Goal: Transaction & Acquisition: Download file/media

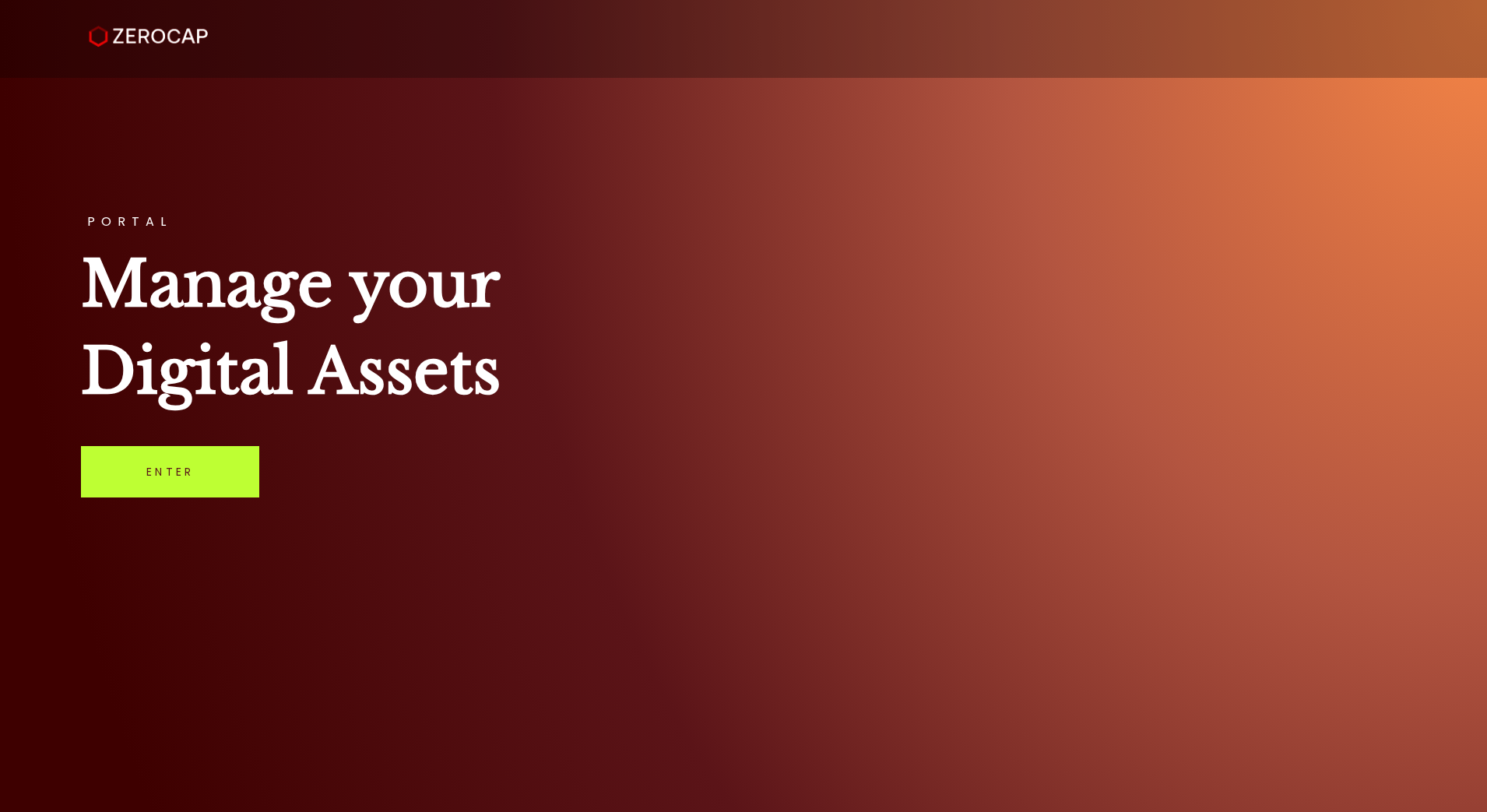
click at [158, 467] on link "Enter" at bounding box center [170, 472] width 179 height 51
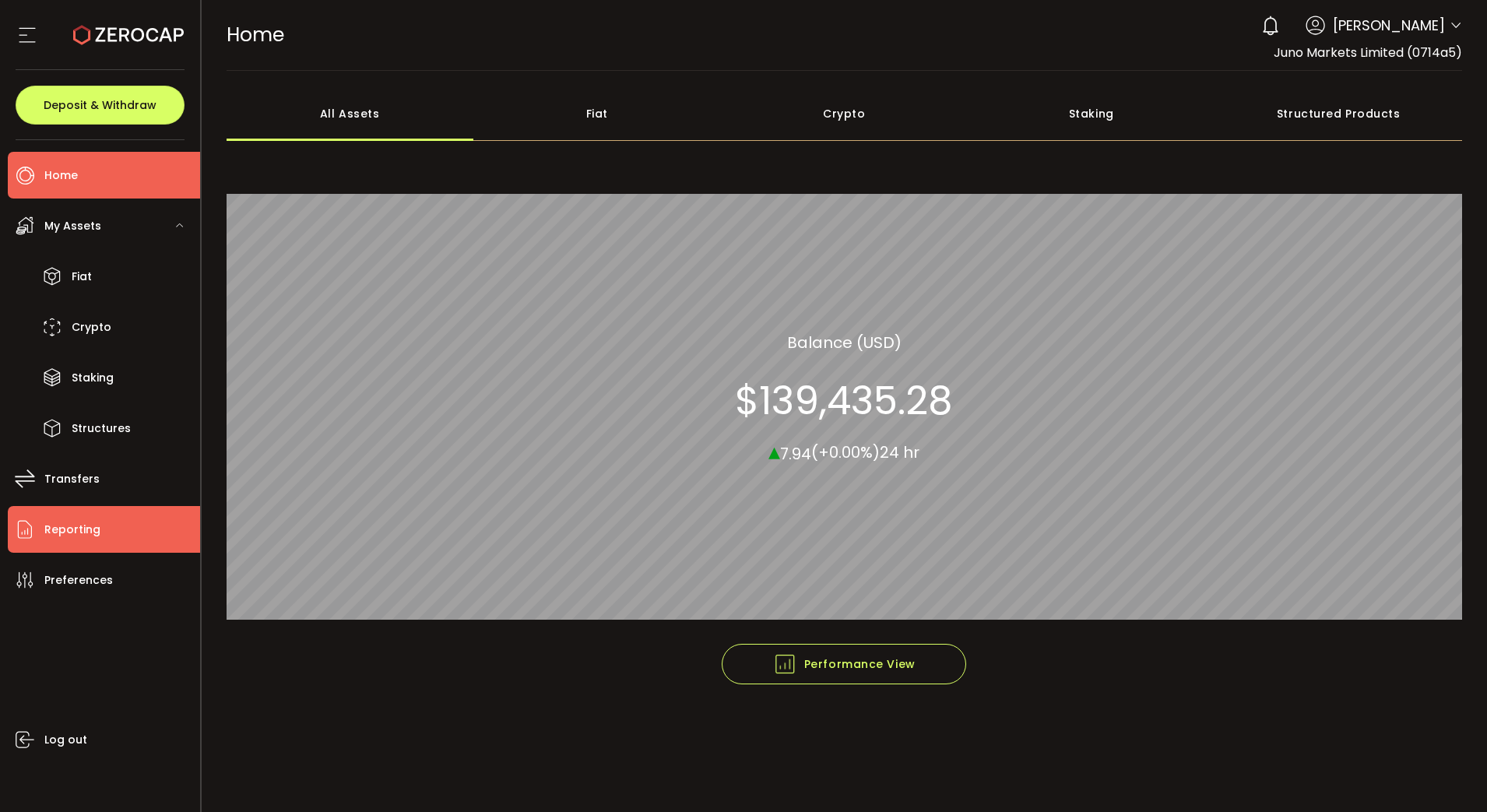
click at [62, 537] on span "Reporting" at bounding box center [72, 530] width 56 height 22
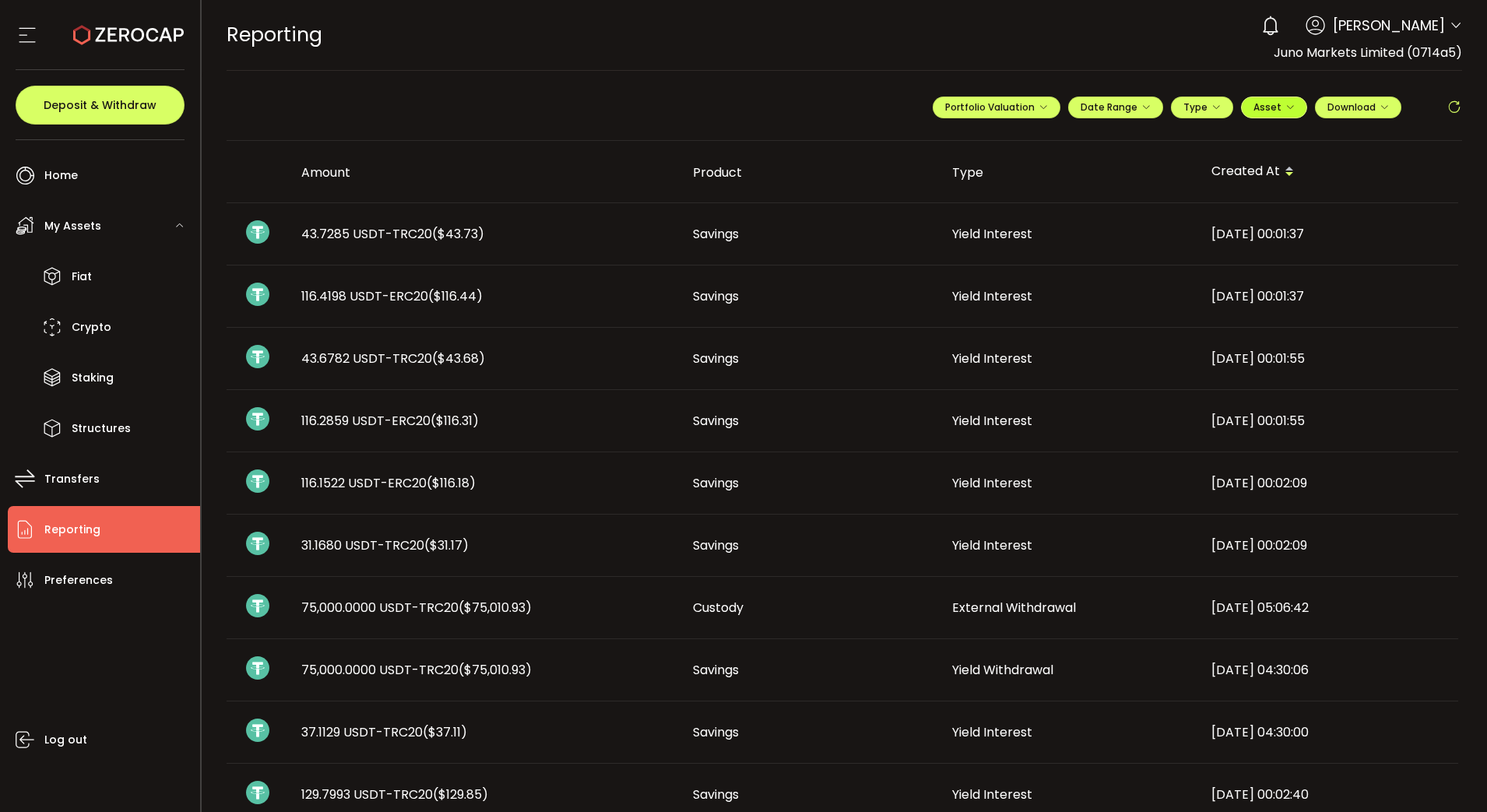
click at [1285, 108] on icon "button" at bounding box center [1290, 107] width 10 height 10
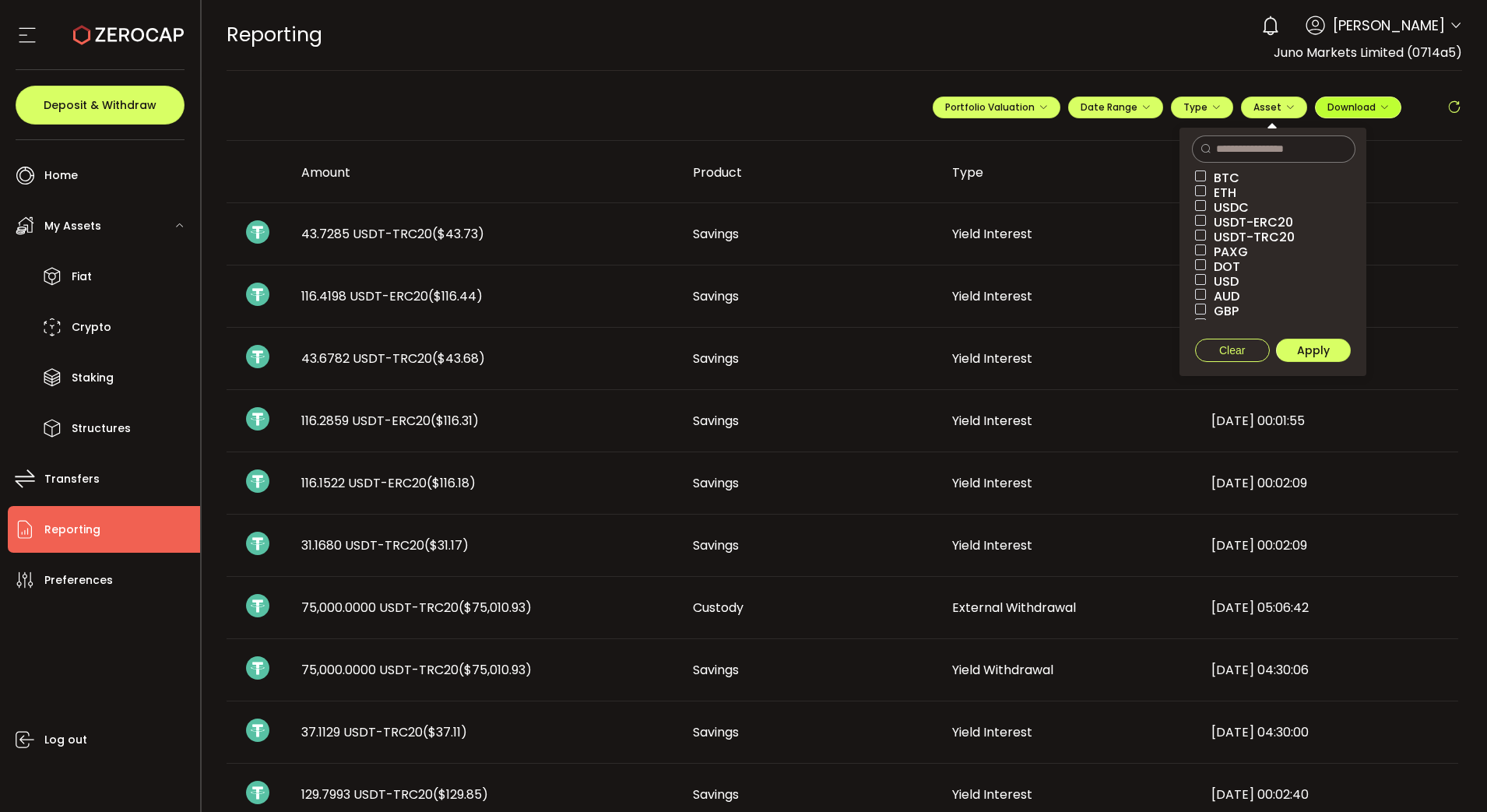
click at [1380, 115] on button "Download" at bounding box center [1358, 107] width 86 height 22
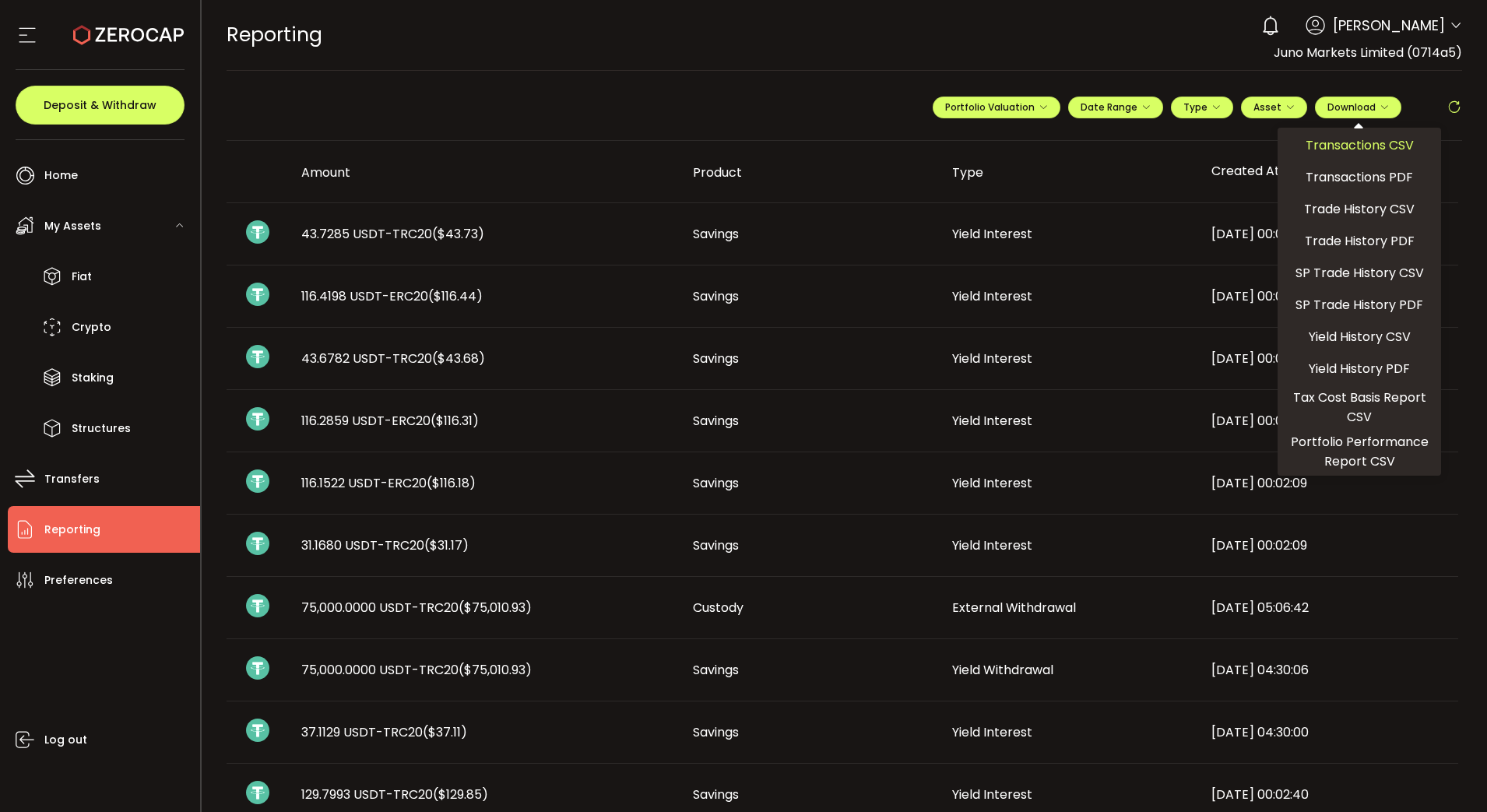
click at [1342, 144] on span "Transactions CSV" at bounding box center [1360, 145] width 108 height 19
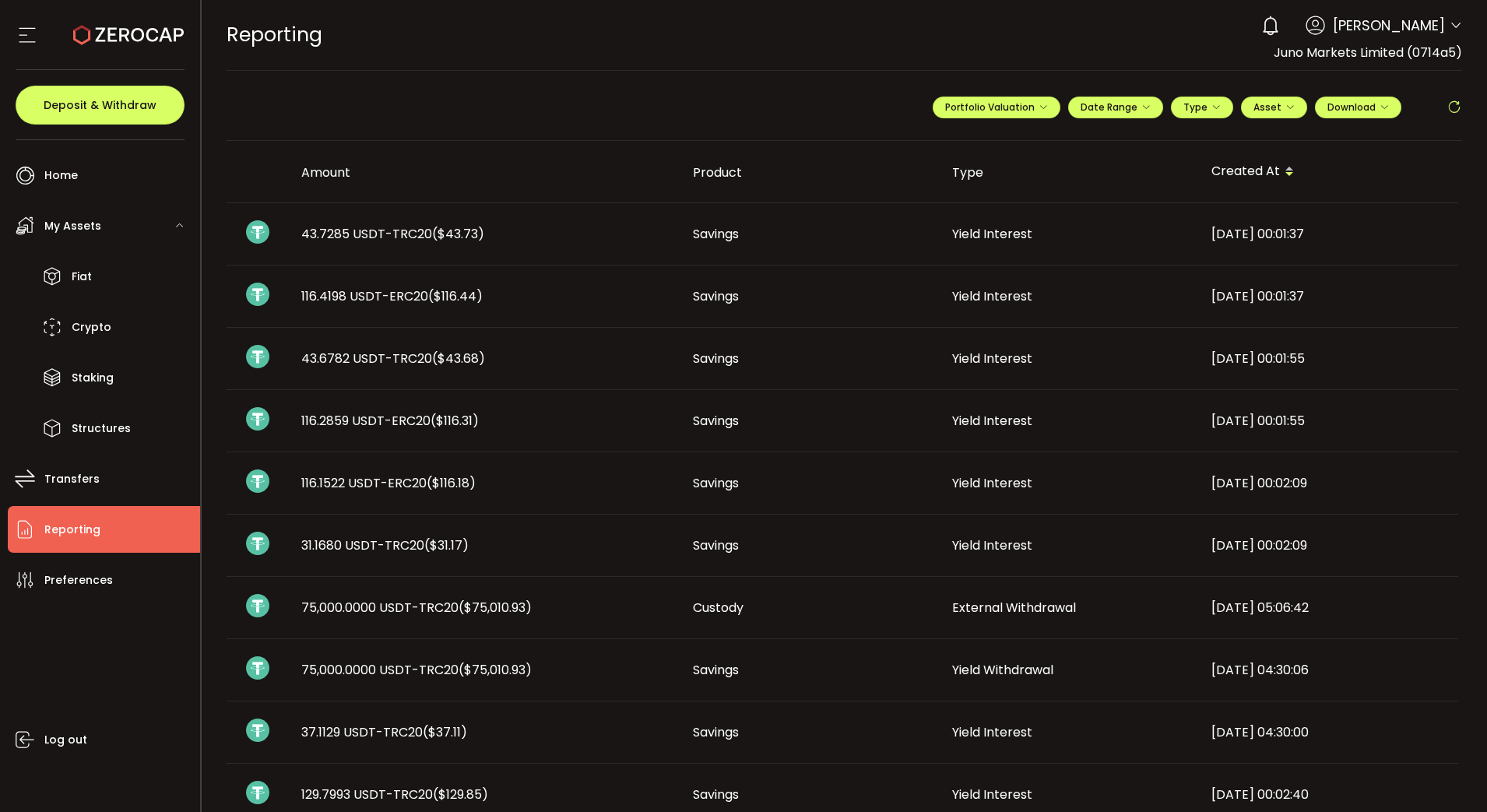
click at [1399, 253] on td "[DATE] 00:01:37" at bounding box center [1328, 235] width 259 height 62
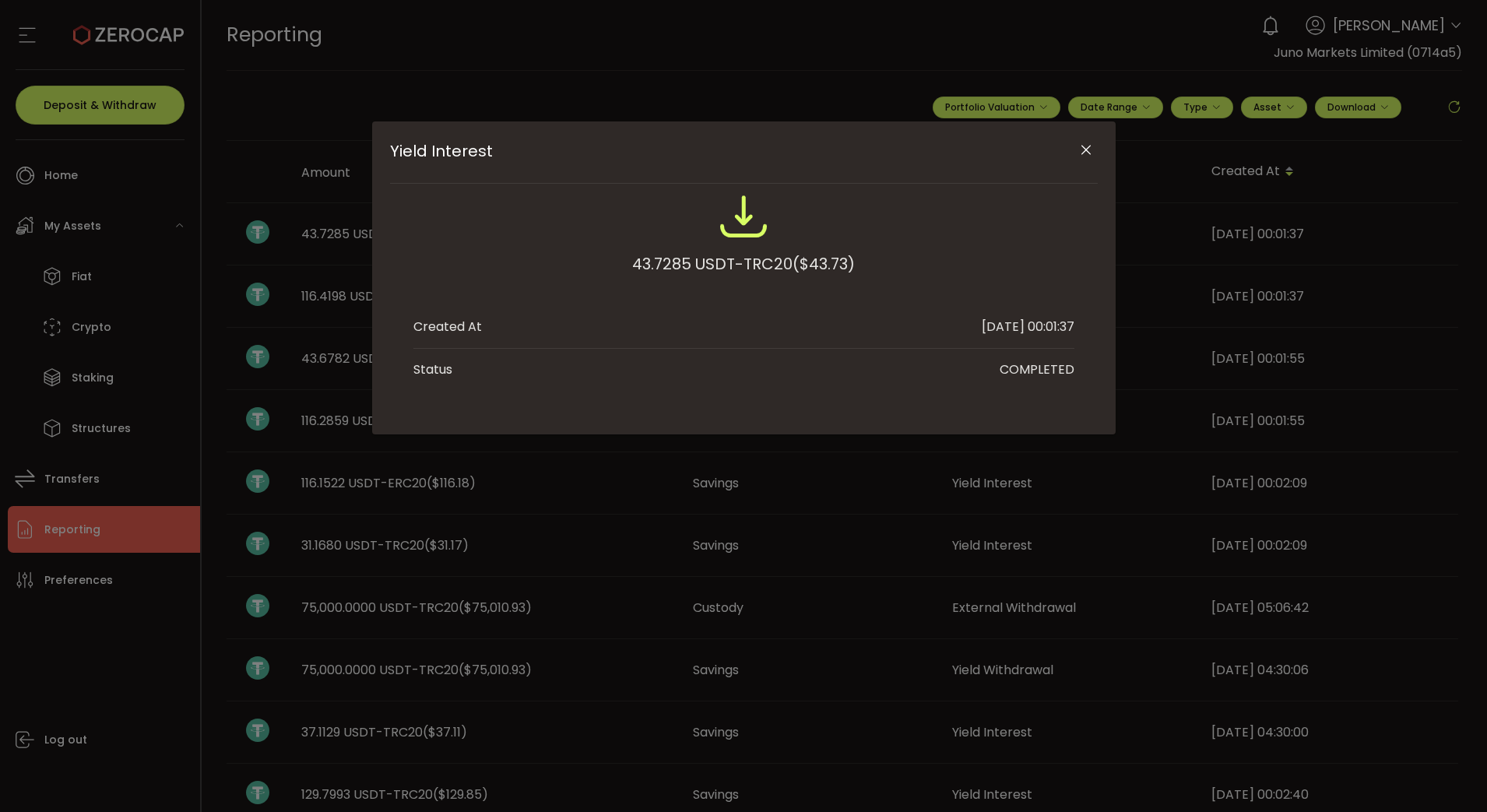
click at [1087, 146] on icon "Close" at bounding box center [1086, 150] width 15 height 15
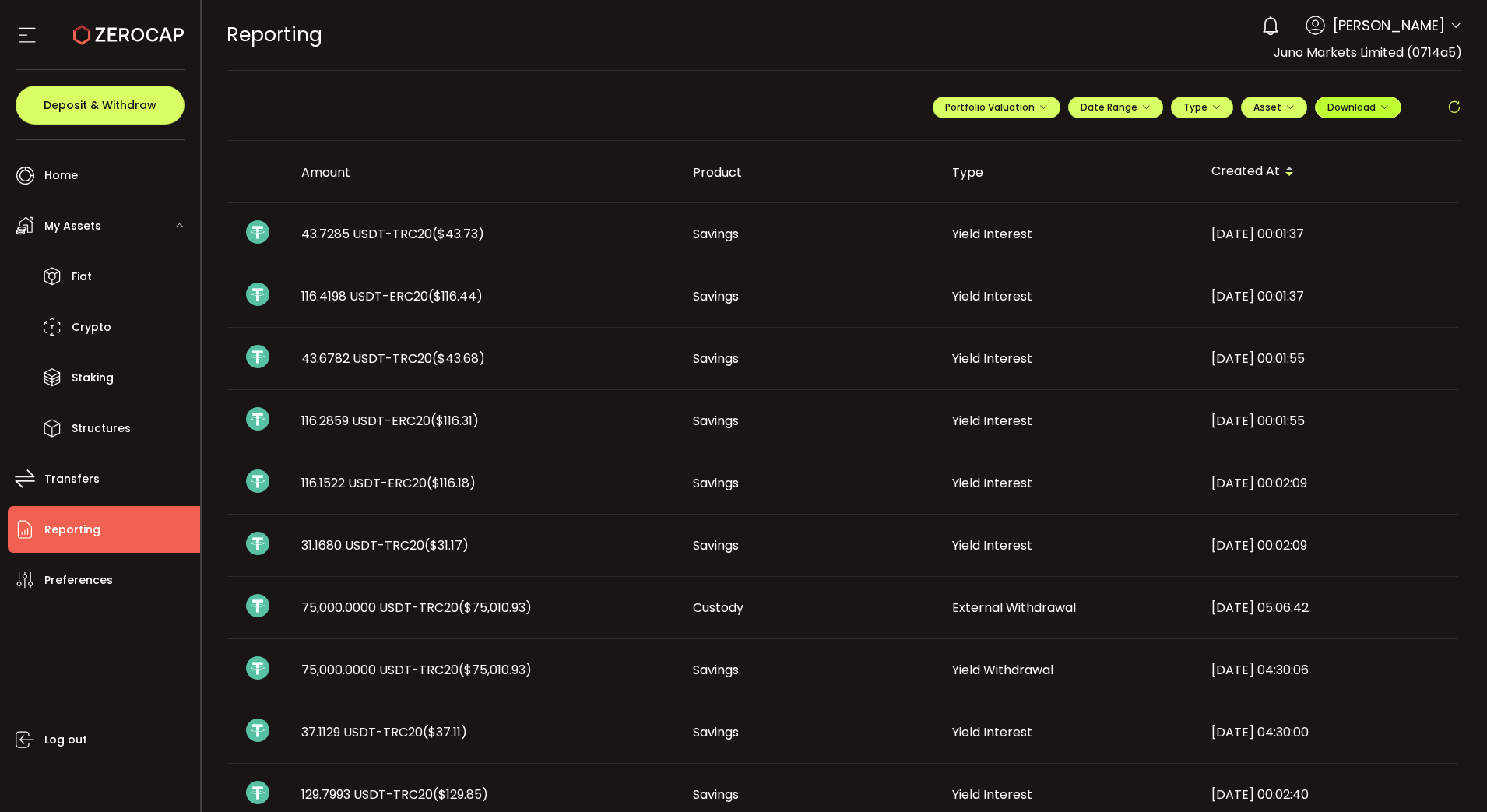
click at [1371, 104] on span "Download" at bounding box center [1358, 107] width 62 height 14
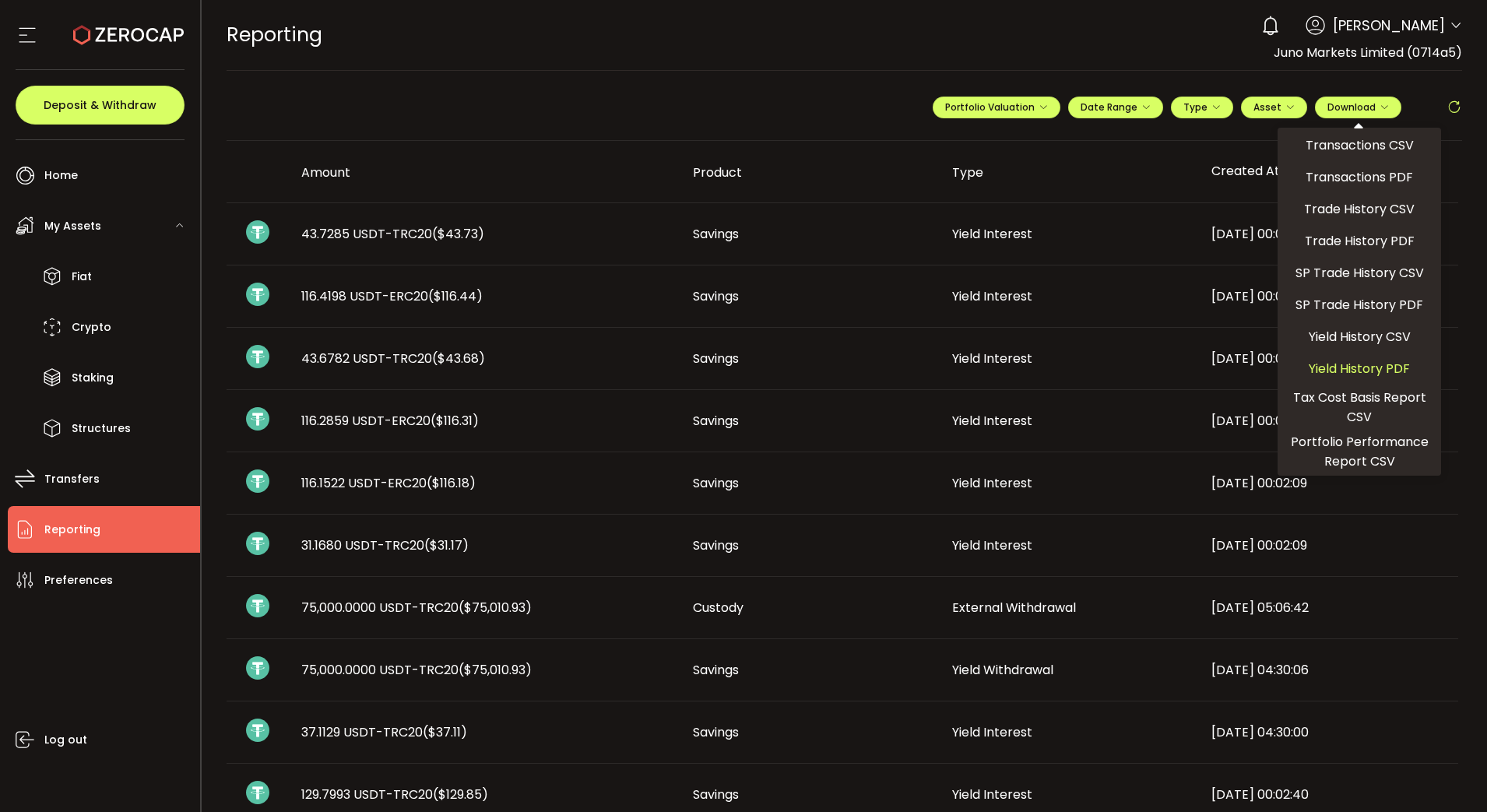
click at [1359, 364] on span "Yield History PDF" at bounding box center [1360, 368] width 101 height 19
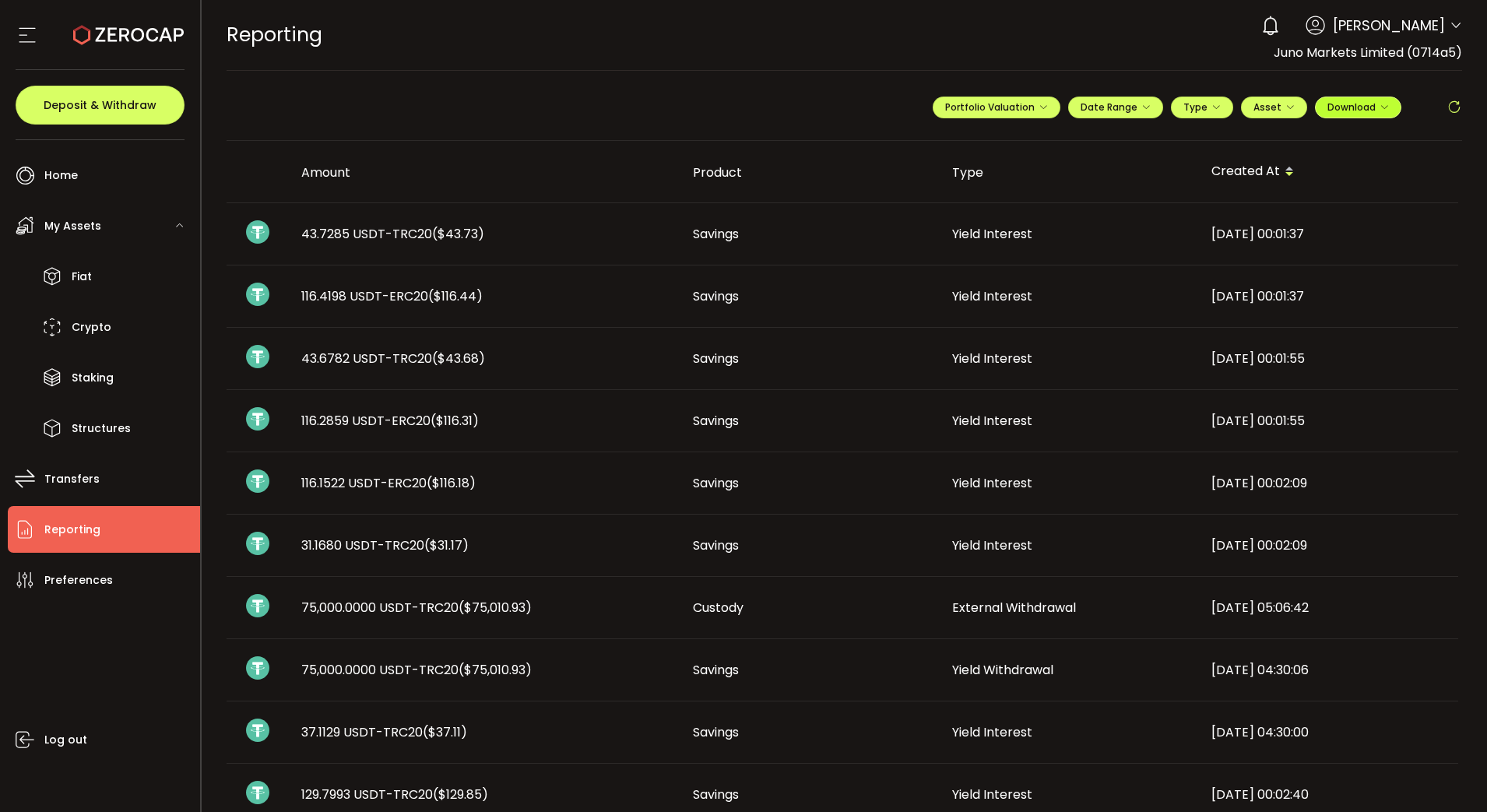
click at [1380, 106] on icon "button" at bounding box center [1385, 107] width 10 height 10
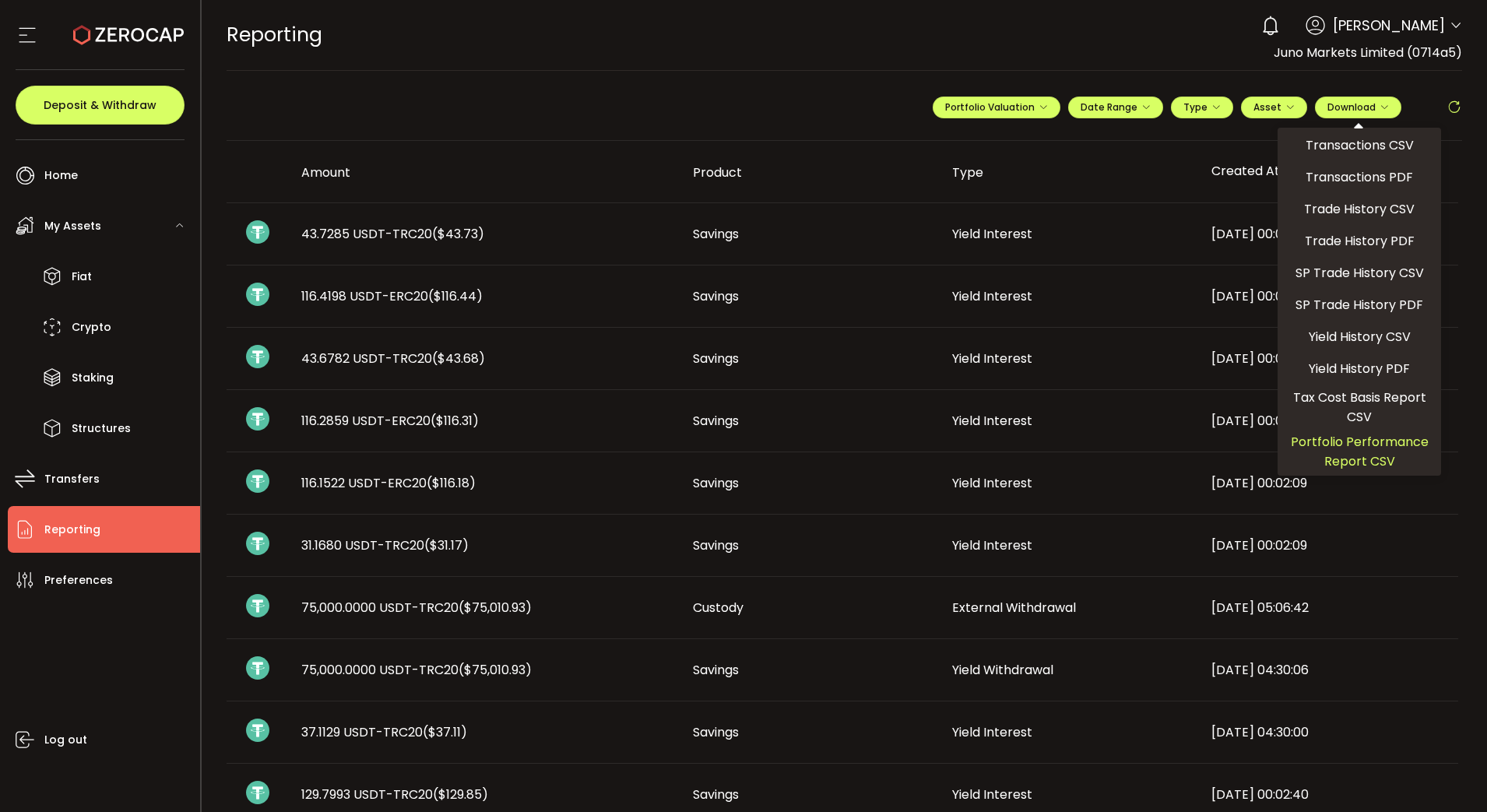
click at [1355, 446] on span "Portfolio Performance Report CSV" at bounding box center [1359, 452] width 151 height 39
click at [1041, 108] on icon "button" at bounding box center [1043, 107] width 10 height 10
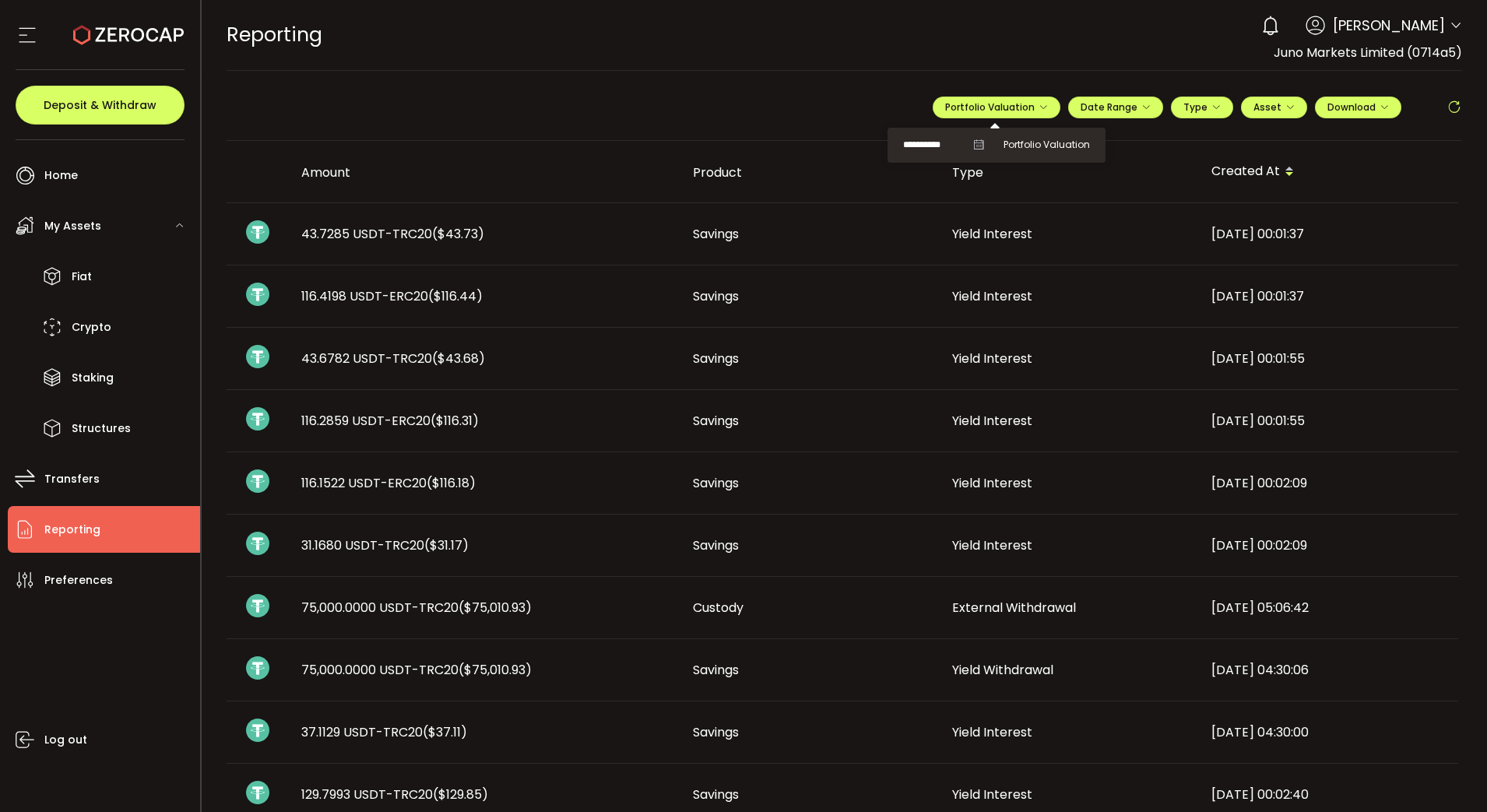
click at [973, 143] on icon at bounding box center [979, 145] width 11 height 11
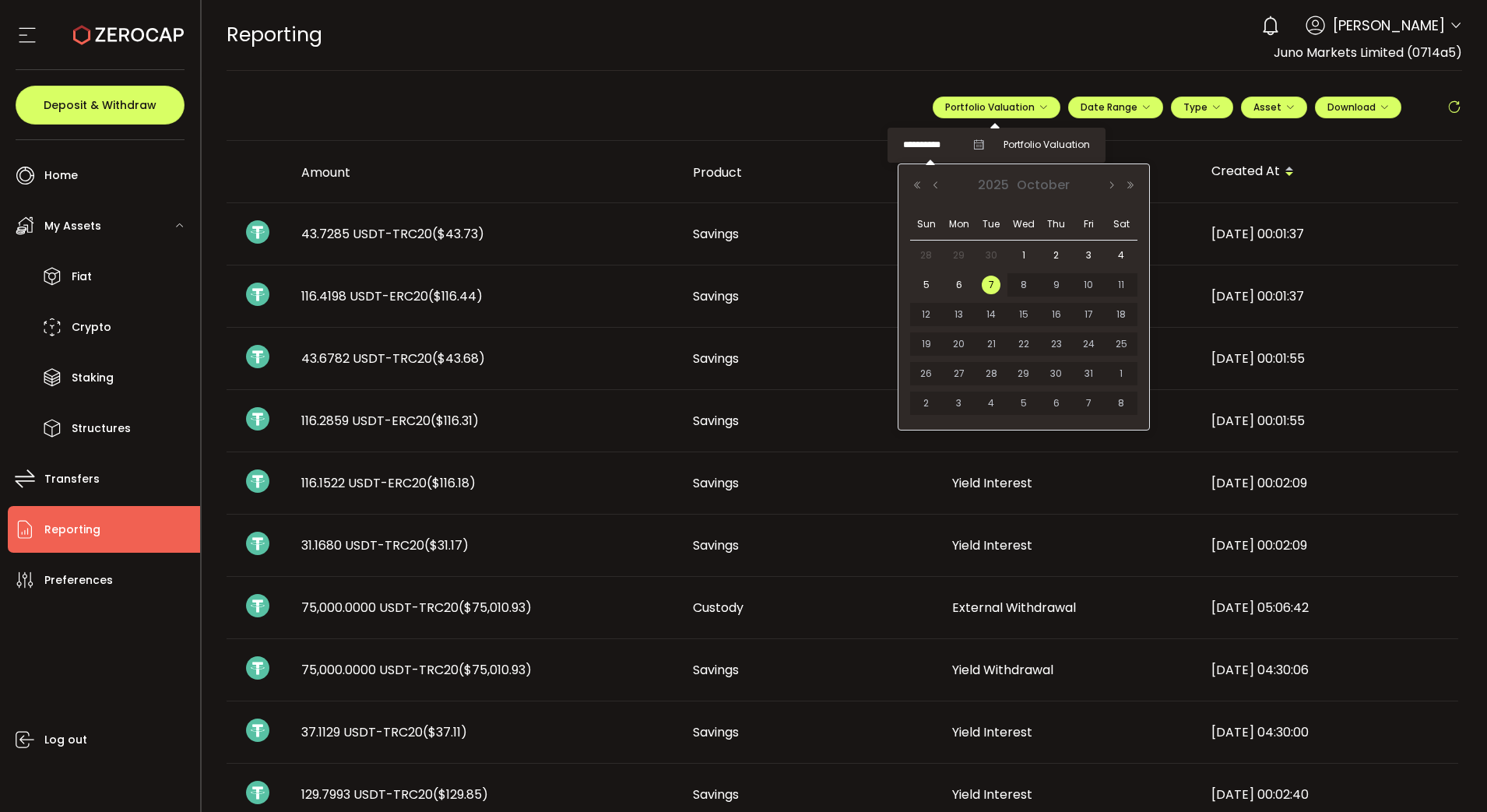
click at [930, 148] on input "**********" at bounding box center [934, 145] width 62 height 19
click at [987, 253] on span "30" at bounding box center [991, 255] width 18 height 18
type input "**********"
